Goal: Understand process/instructions: Learn how to perform a task or action

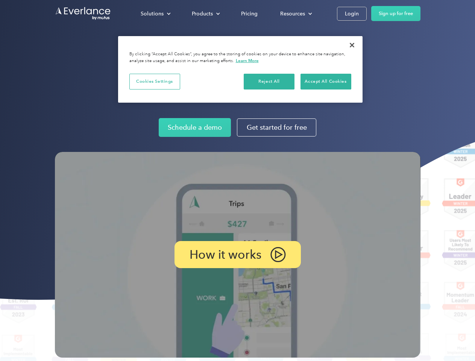
click at [237, 180] on img at bounding box center [237, 255] width 365 height 206
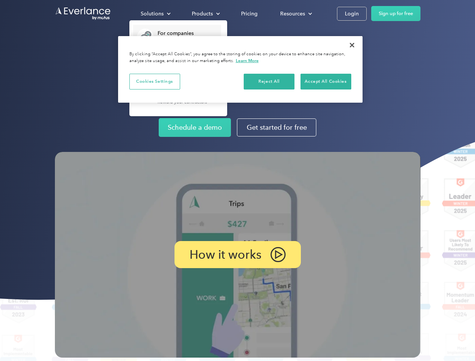
click at [155, 14] on div "Solutions" at bounding box center [152, 13] width 23 height 9
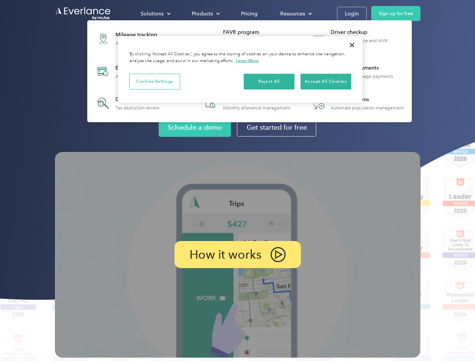
click at [205, 14] on div "Products" at bounding box center [202, 13] width 21 height 9
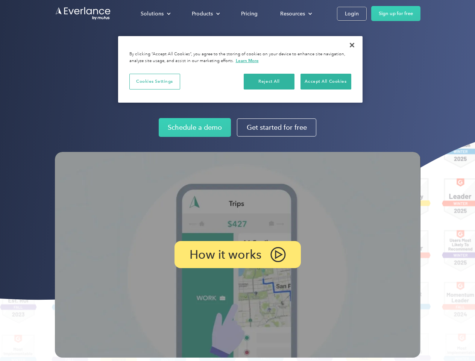
click at [295, 14] on div "Resources" at bounding box center [292, 13] width 25 height 9
click at [237, 254] on p "How it works" at bounding box center [225, 254] width 72 height 9
click at [154, 81] on button "Cookies Settings" at bounding box center [154, 82] width 51 height 16
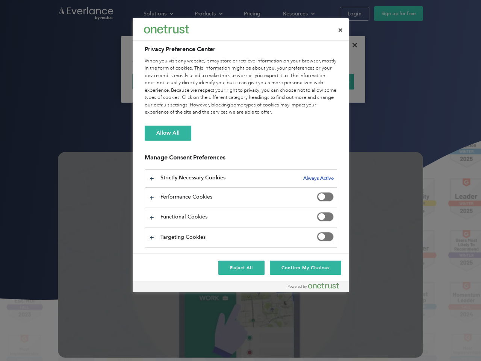
click at [269, 81] on div "When you visit any website, it may store or retrieve information on your browse…" at bounding box center [241, 86] width 192 height 59
click at [325, 81] on div "When you visit any website, it may store or retrieve information on your browse…" at bounding box center [241, 86] width 192 height 59
click at [352, 45] on div at bounding box center [240, 180] width 481 height 361
